Goal: Transaction & Acquisition: Purchase product/service

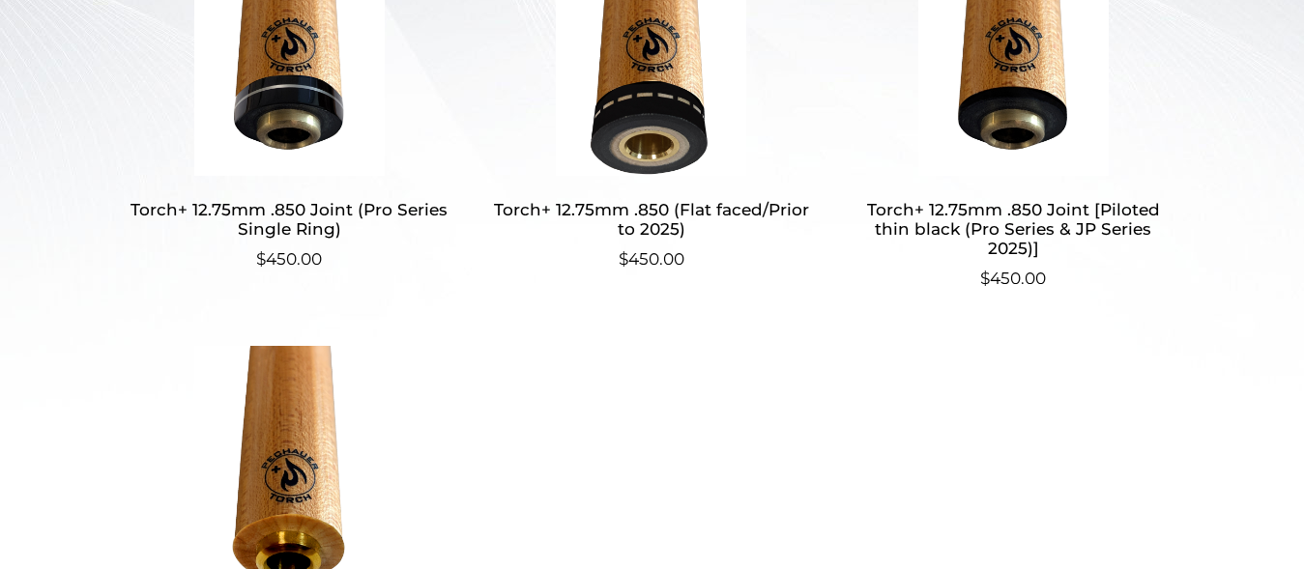
scroll to position [494, 0]
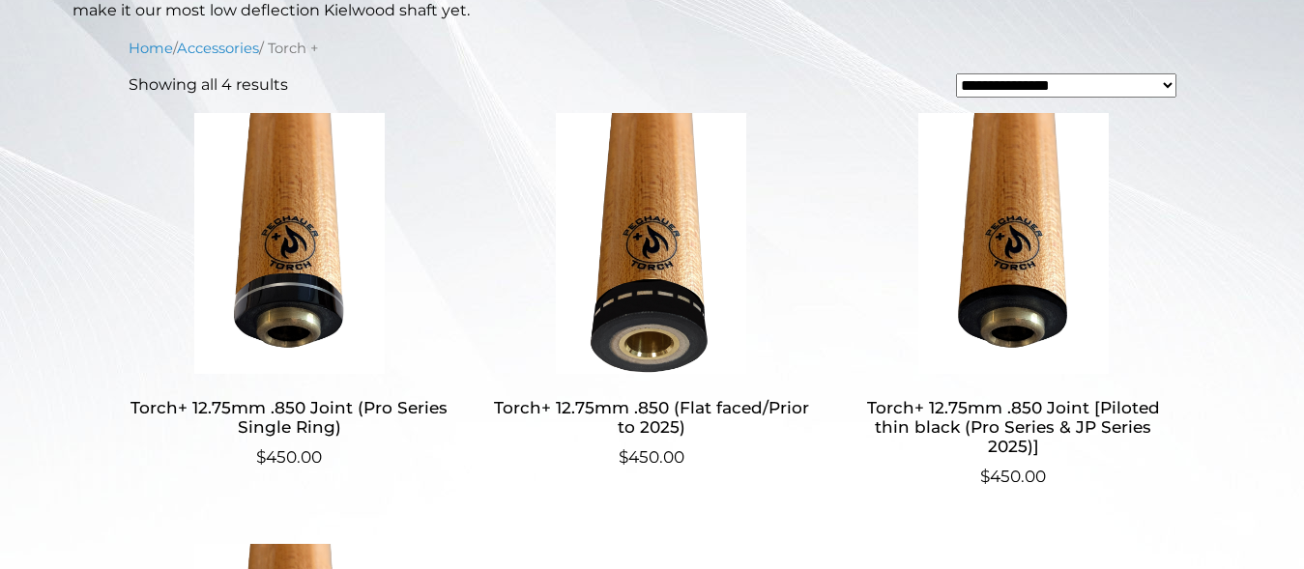
click at [1030, 273] on img at bounding box center [1013, 243] width 322 height 261
click at [236, 408] on h2 "Torch+ 12.75mm .850 Joint (Pro Series Single Ring)" at bounding box center [290, 417] width 322 height 56
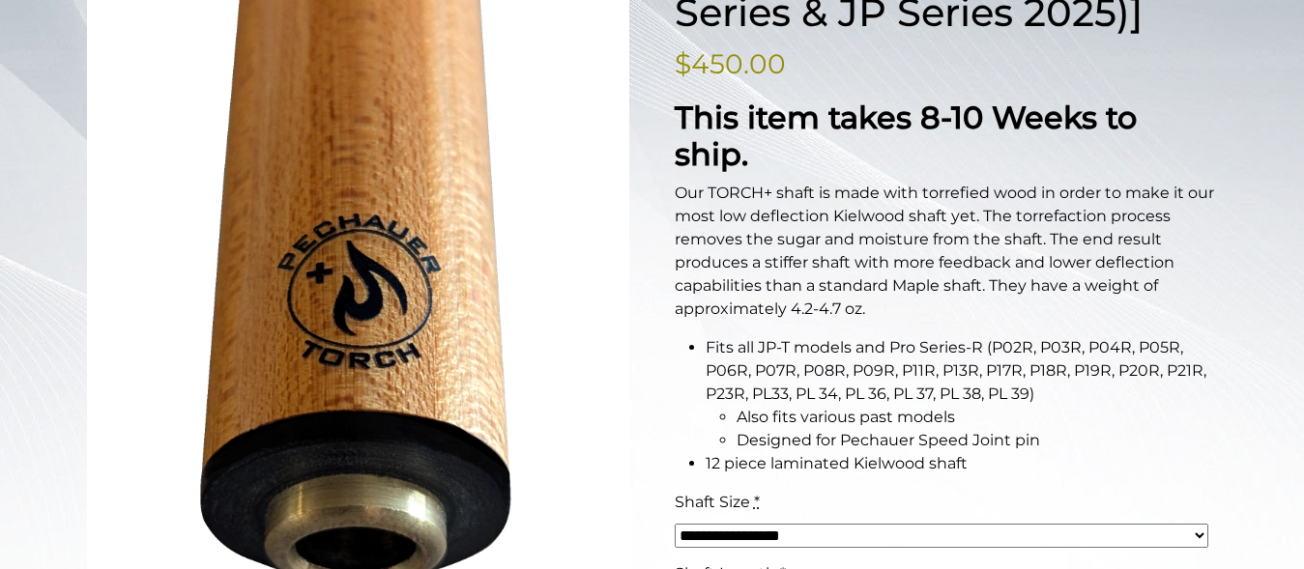
scroll to position [382, 0]
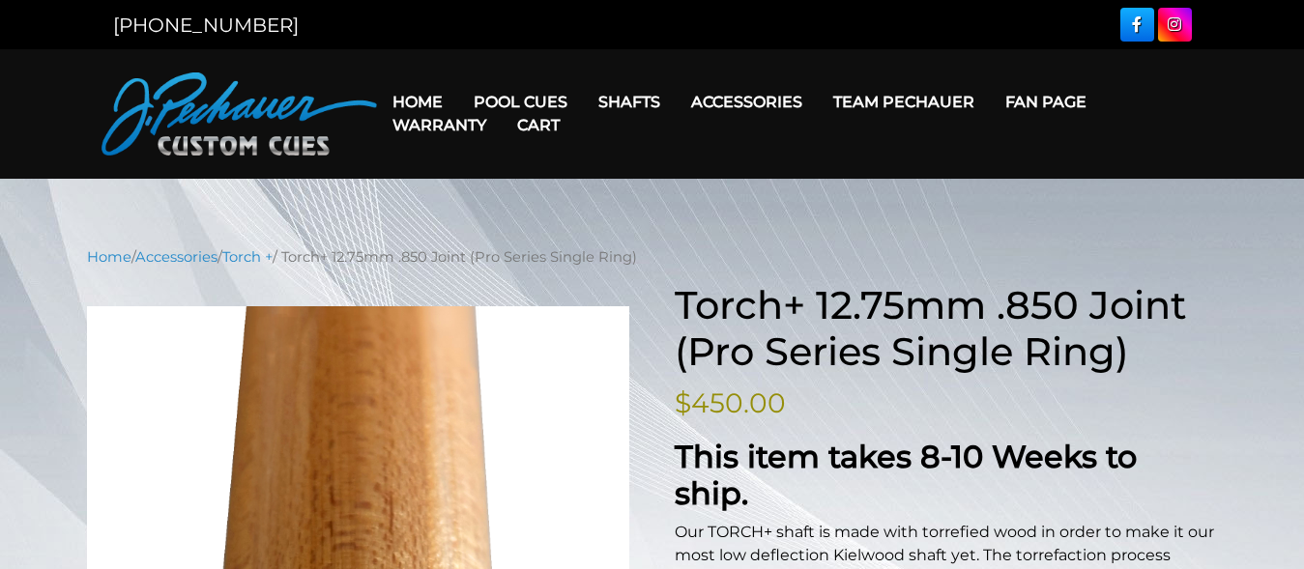
scroll to position [530, 0]
